Goal: Find specific page/section: Find specific page/section

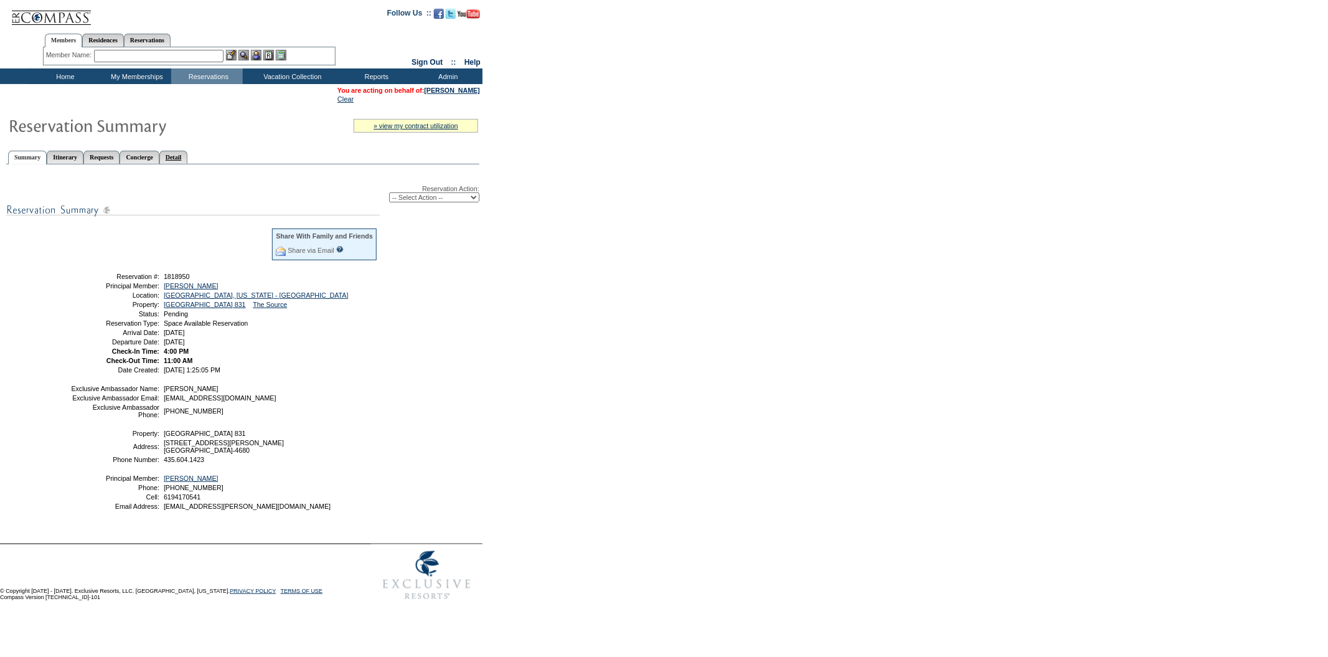
click at [188, 157] on link "Detail" at bounding box center [173, 157] width 29 height 13
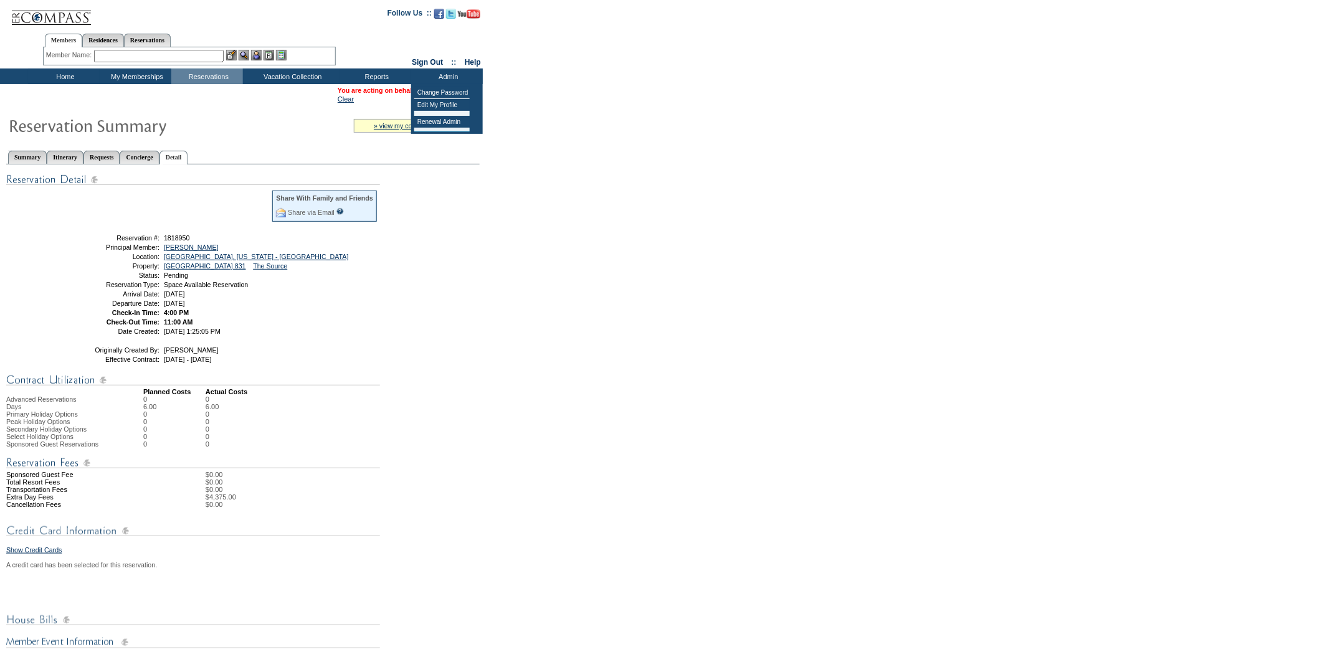
click at [603, 102] on form "Follow Us ::" at bounding box center [658, 443] width 1317 height 886
click at [450, 90] on link "[PERSON_NAME]" at bounding box center [452, 90] width 55 height 7
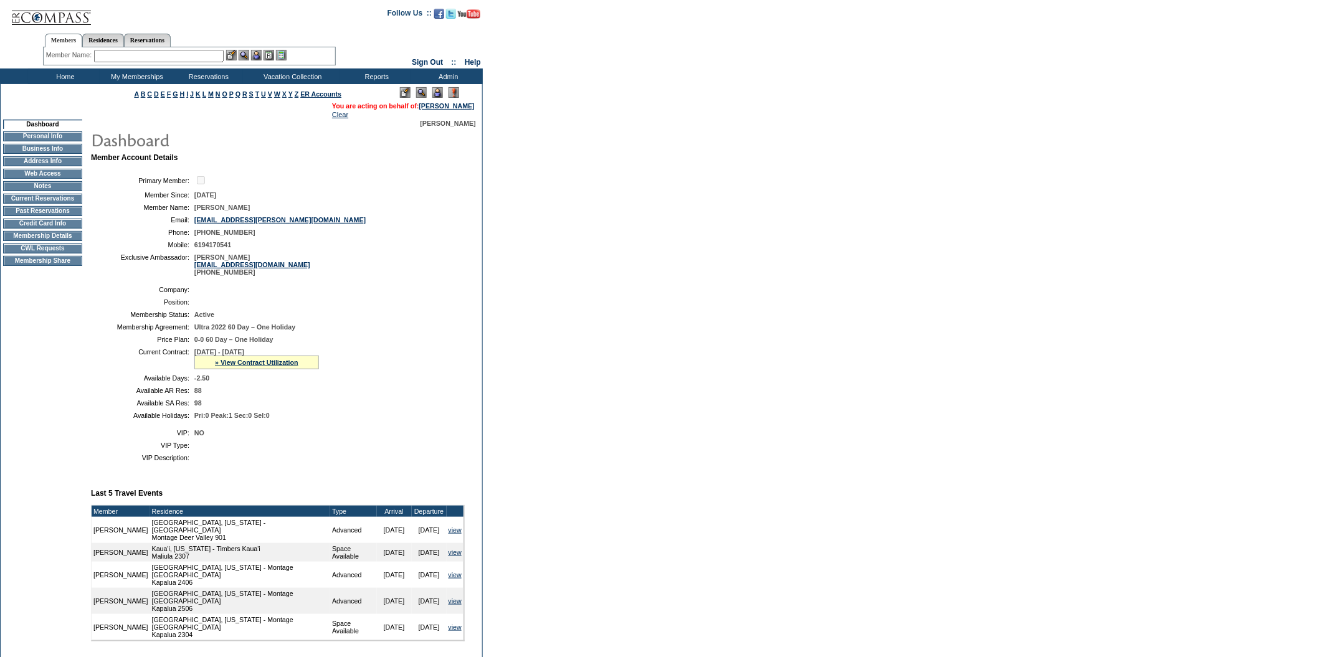
click at [46, 241] on td "Membership Details" at bounding box center [42, 236] width 79 height 10
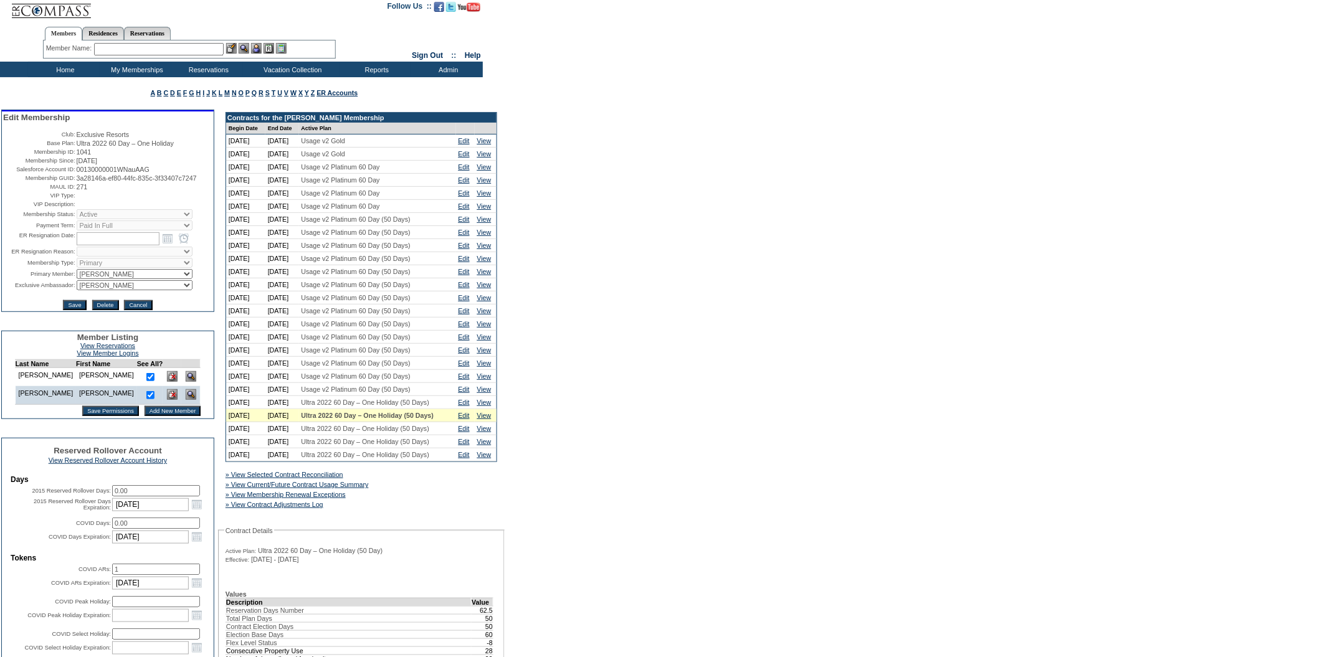
scroll to position [6, 0]
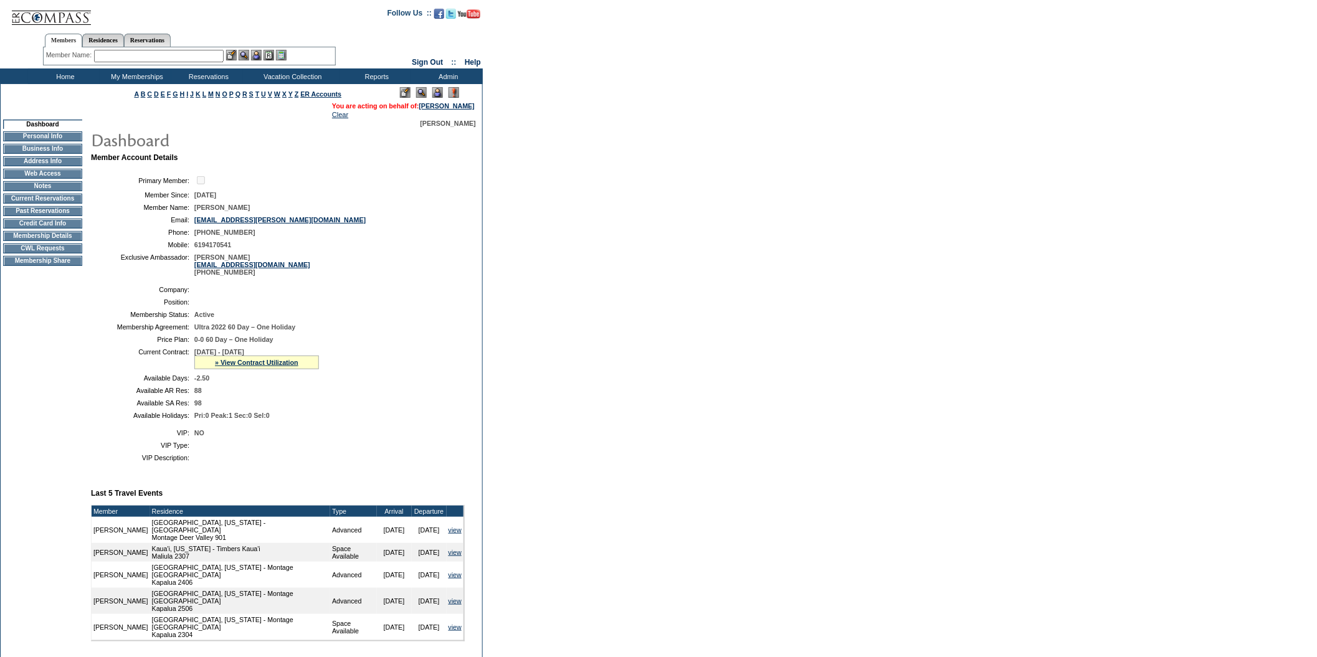
click at [26, 253] on td "CWL Requests" at bounding box center [42, 249] width 79 height 10
